Goal: Check status: Check status

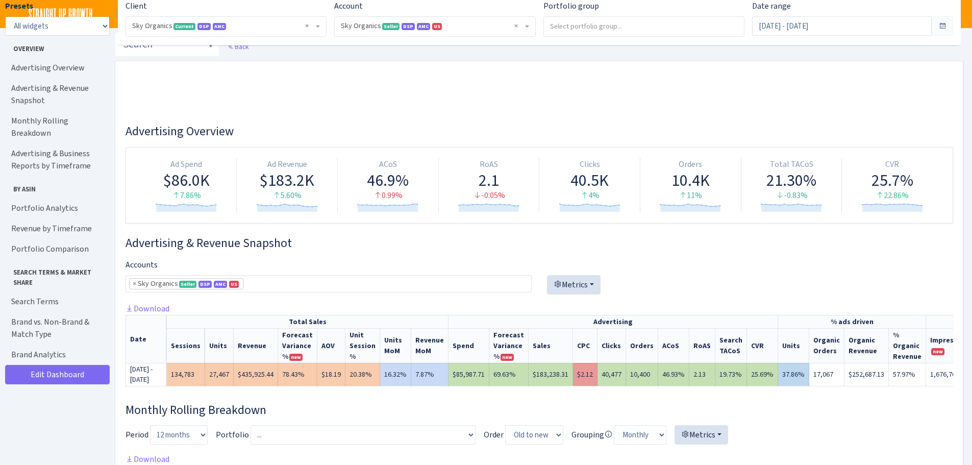
select select "[CREDIT_CARD_NUMBER]"
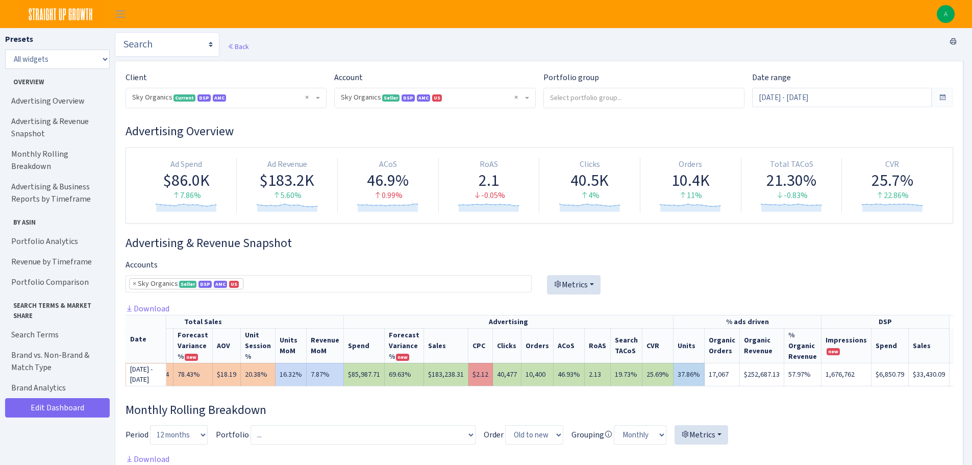
click at [140, 41] on select "Search DSP FBA Inventory Forecast Tracking Profitability Subscribe and save Pro…" at bounding box center [167, 44] width 105 height 24
select select "[URL][DOMAIN_NAME]"
click at [115, 32] on select "Search DSP FBA Inventory Forecast Tracking Profitability Subscribe and save Pro…" at bounding box center [167, 44] width 105 height 24
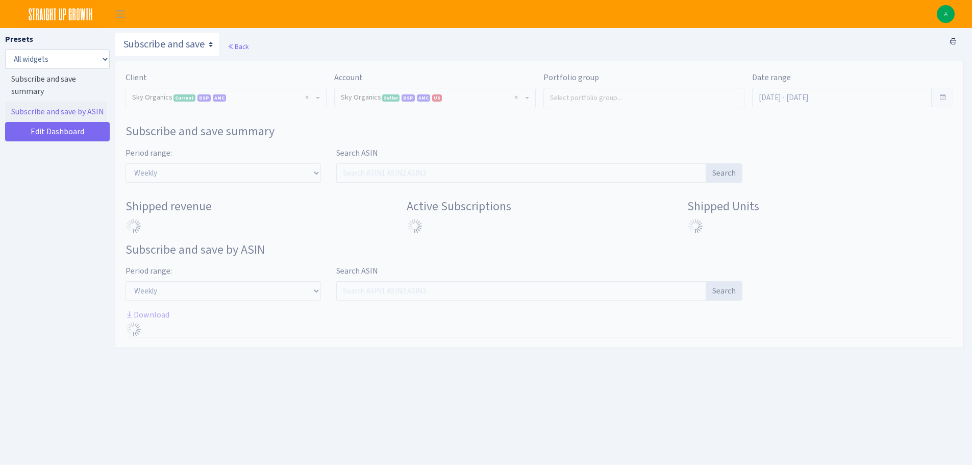
select select "[CREDIT_CARD_NUMBER]"
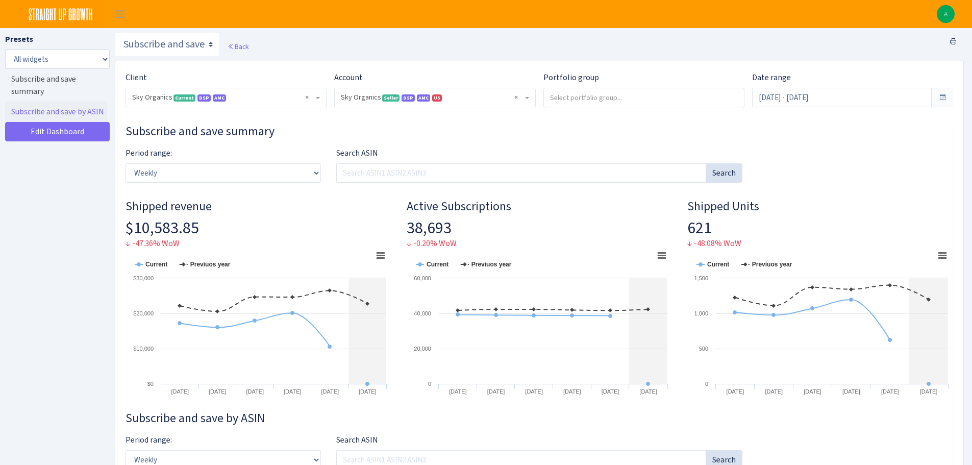
click at [558, 133] on h3 "Subscribe and save summary" at bounding box center [540, 131] width 828 height 15
click at [792, 96] on input "Aug 16, 2025 - Sep 14, 2025" at bounding box center [842, 97] width 180 height 19
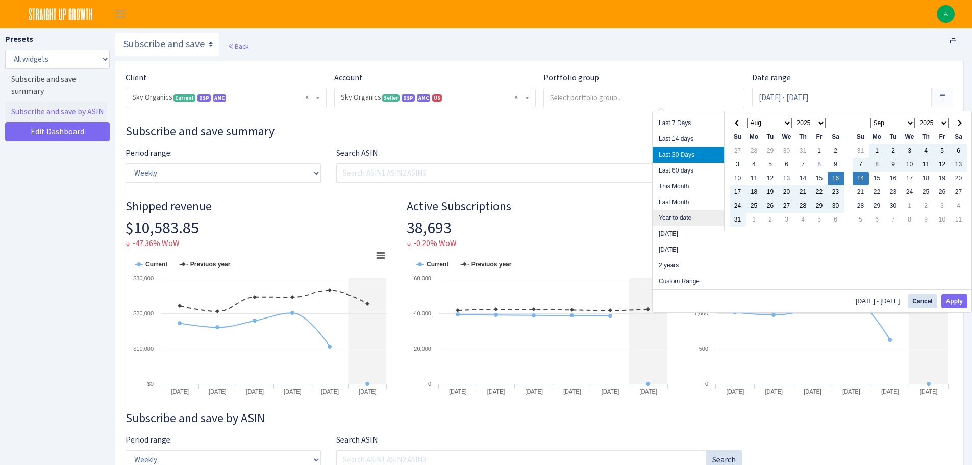
click at [683, 216] on li "Year to date" at bounding box center [688, 218] width 71 height 16
type input "[DATE] - [DATE]"
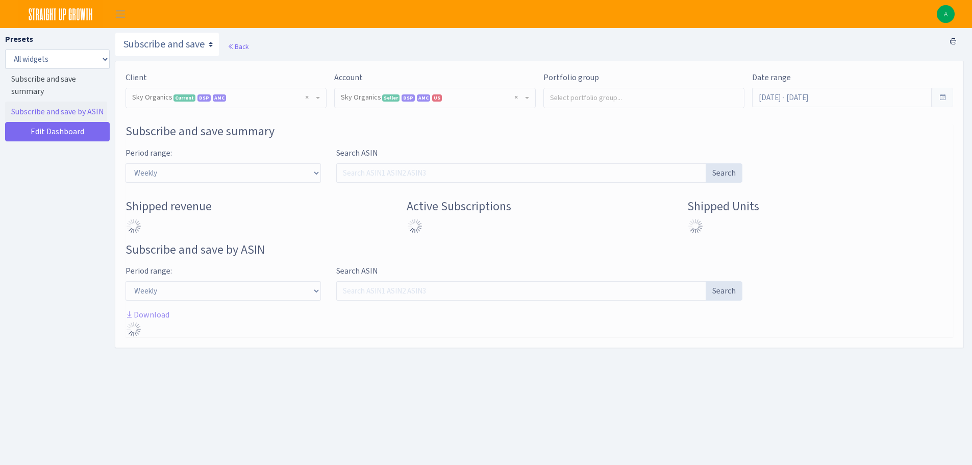
select select "[CREDIT_CARD_NUMBER]"
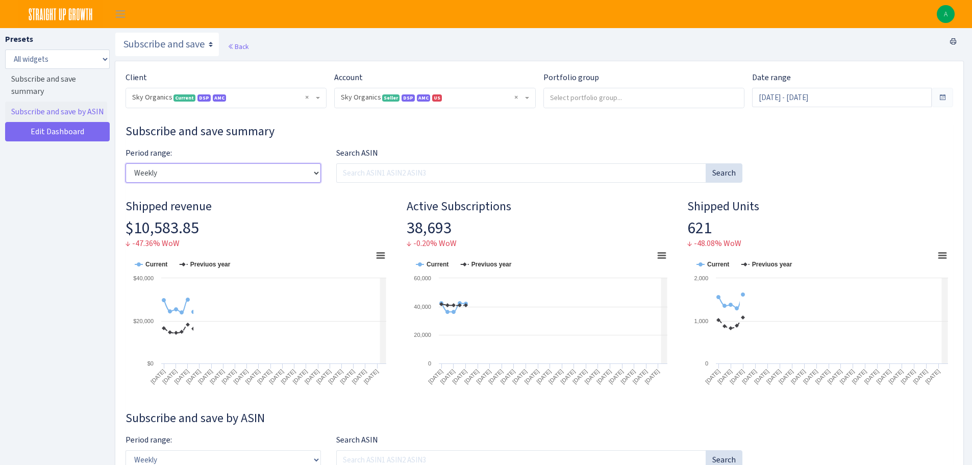
click at [228, 175] on select "Weekly Monthly Quarterly Yearly" at bounding box center [223, 172] width 195 height 19
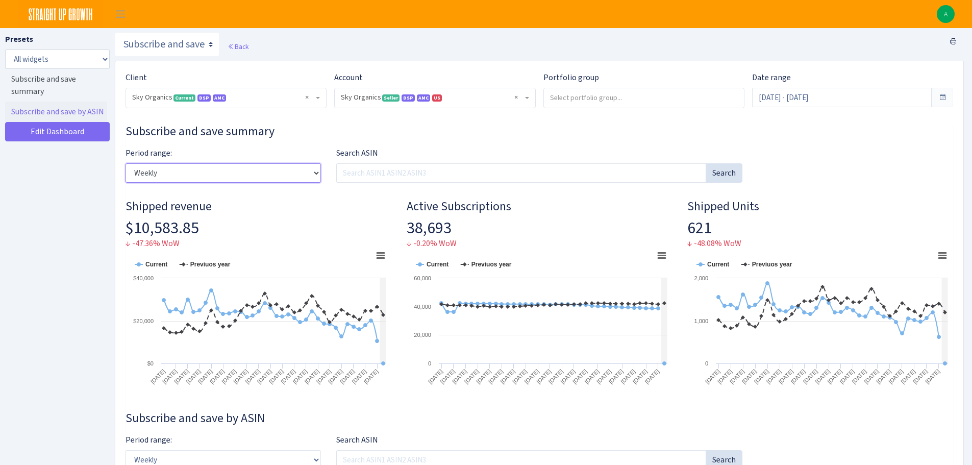
select select "monthly"
click at [126, 163] on select "Weekly Monthly Quarterly Yearly" at bounding box center [223, 172] width 195 height 19
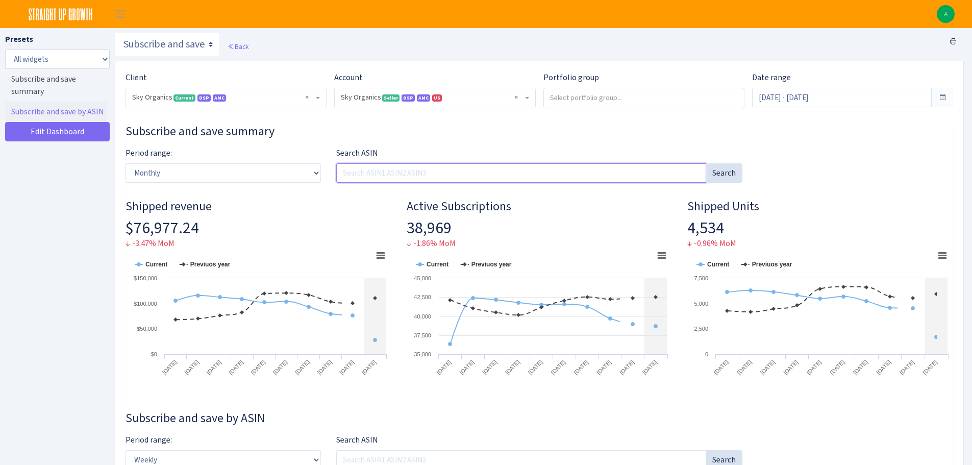
click at [374, 174] on input "Search ASIN" at bounding box center [521, 172] width 370 height 19
paste input "B07WXJGCH8"
type input "B07WXJGCH8"
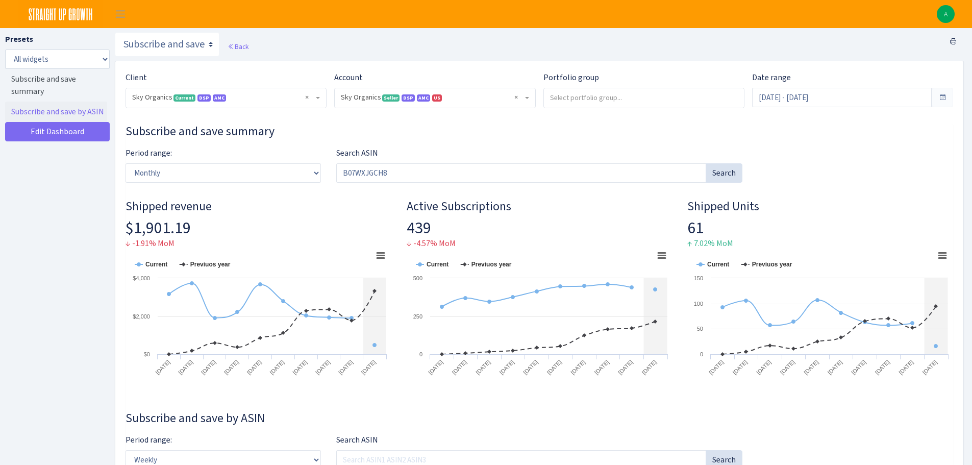
click at [330, 212] on h4 "Shipped revenue" at bounding box center [259, 206] width 266 height 15
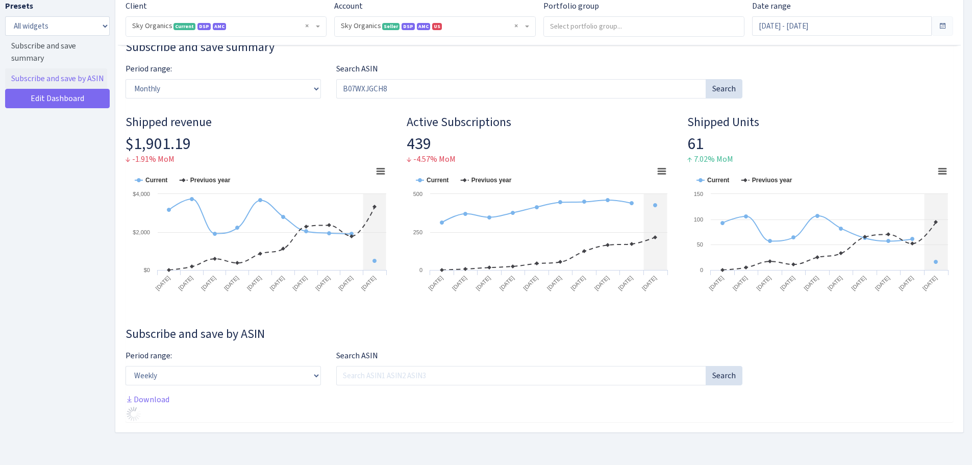
scroll to position [90, 0]
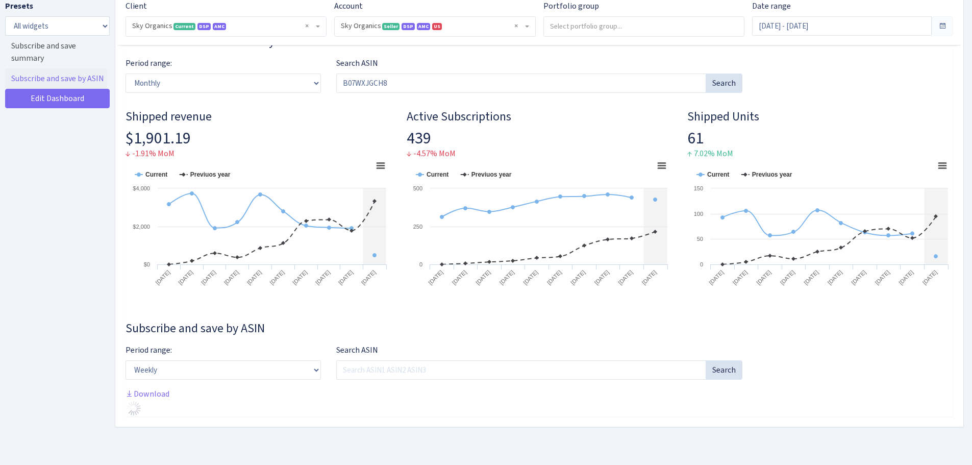
click at [886, 341] on div "Subscribe and save by ASIN Period range: Weekly Monthly Quarterly Yearly Search…" at bounding box center [540, 368] width 828 height 95
